Goal: Information Seeking & Learning: Learn about a topic

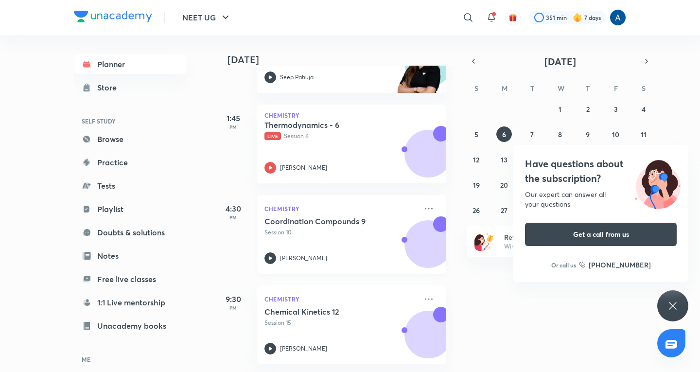
scroll to position [337, 0]
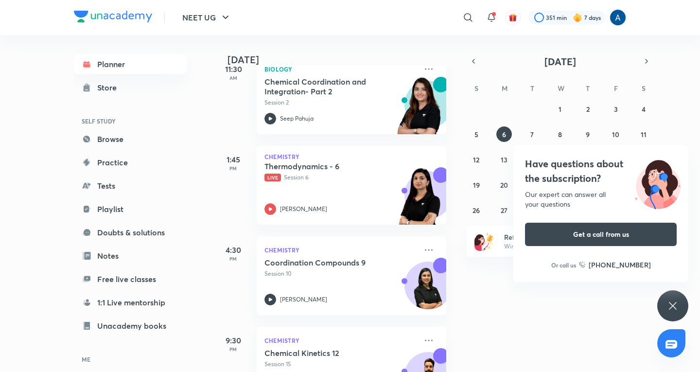
click at [669, 303] on icon at bounding box center [672, 305] width 7 height 7
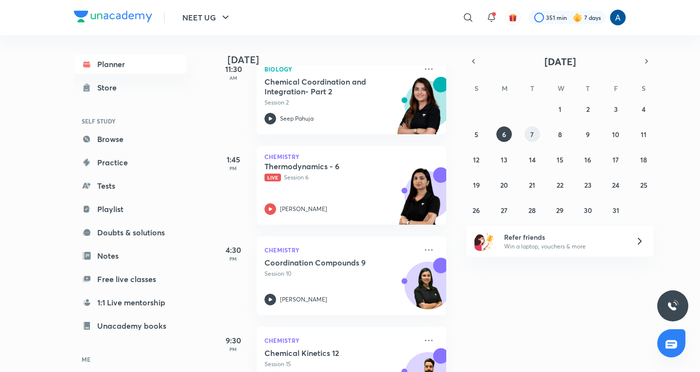
click at [535, 137] on button "7" at bounding box center [532, 134] width 16 height 16
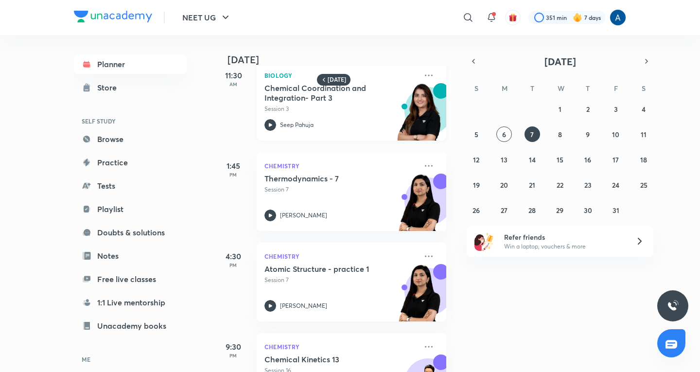
scroll to position [113, 0]
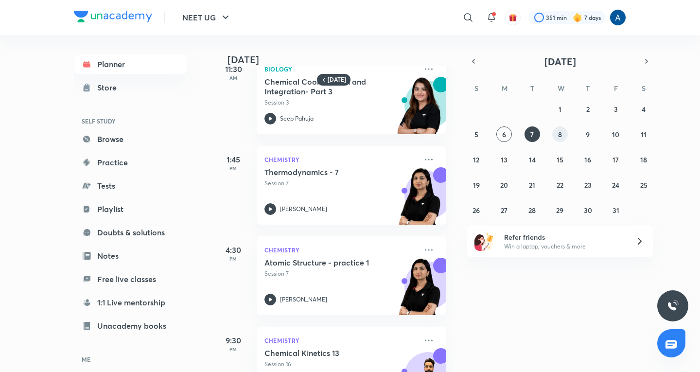
click at [563, 133] on button "8" at bounding box center [560, 134] width 16 height 16
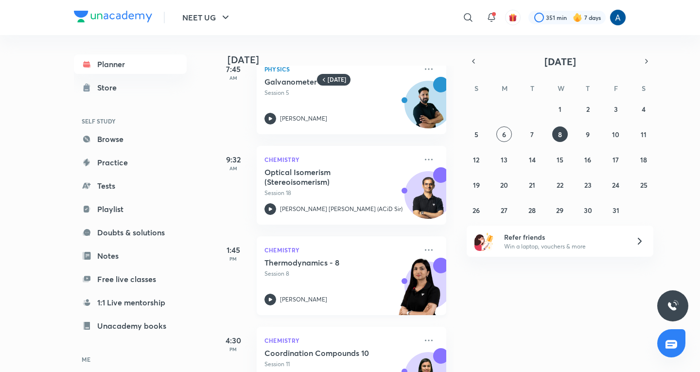
scroll to position [0, 0]
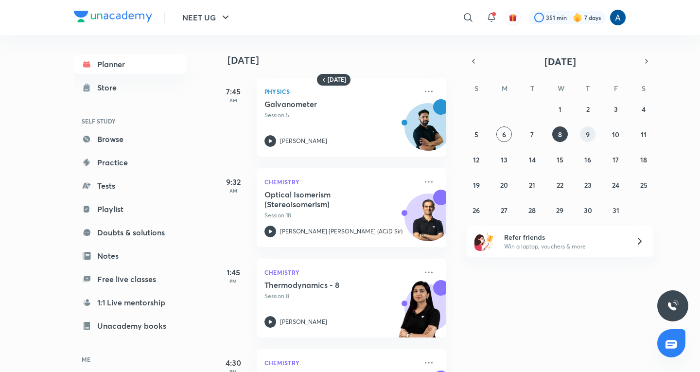
click at [586, 134] on abbr "9" at bounding box center [588, 134] width 4 height 9
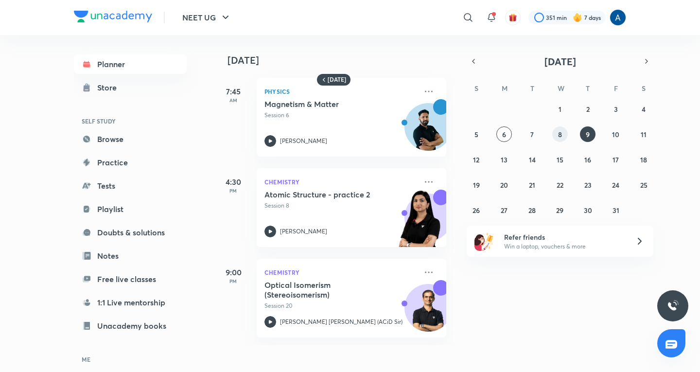
click at [562, 133] on abbr "8" at bounding box center [560, 134] width 4 height 9
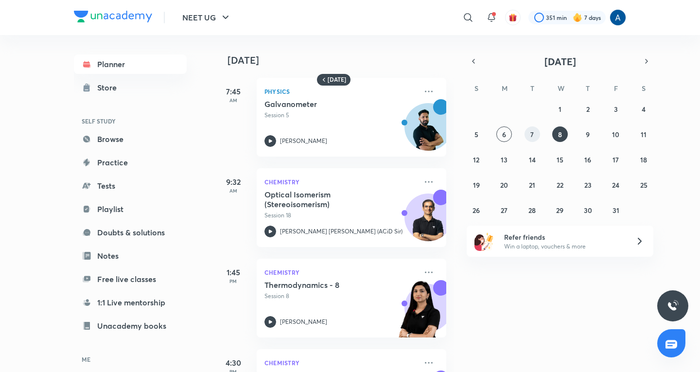
click at [531, 132] on abbr "7" at bounding box center [531, 134] width 3 height 9
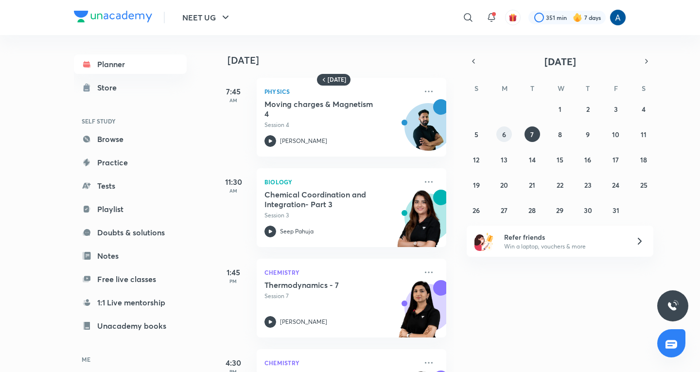
click at [506, 138] on abbr "6" at bounding box center [504, 134] width 4 height 9
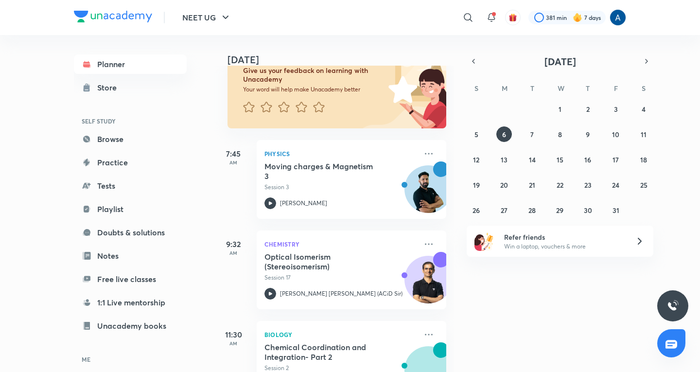
scroll to position [97, 0]
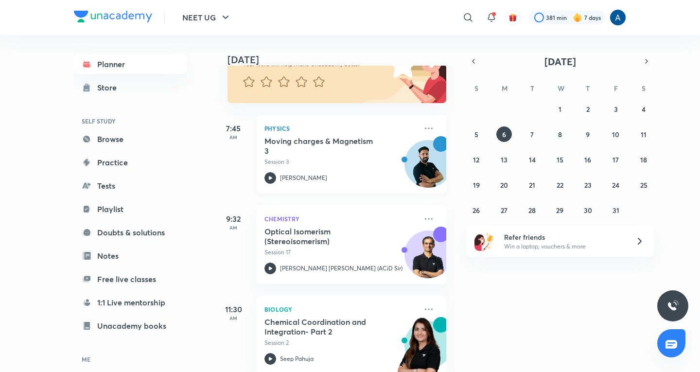
click at [291, 175] on p "[PERSON_NAME]" at bounding box center [303, 178] width 47 height 9
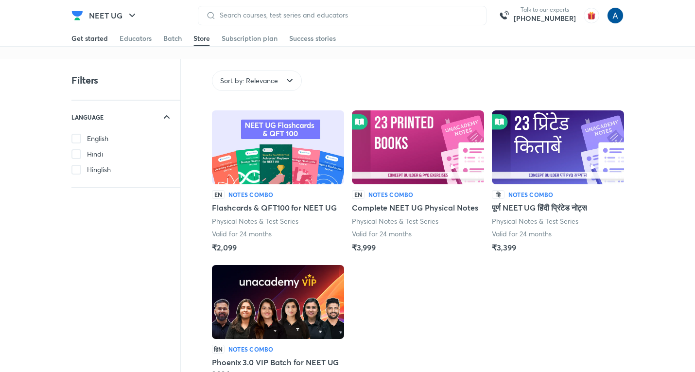
click at [100, 37] on div "Get started" at bounding box center [89, 39] width 36 height 10
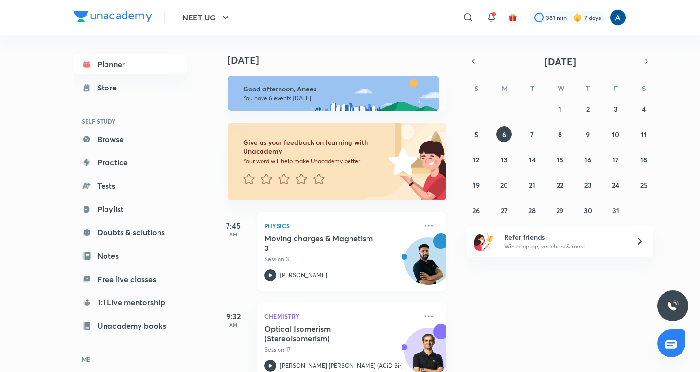
click at [311, 252] on h5 "Moving charges & Magnetism 3" at bounding box center [324, 242] width 121 height 19
